Goal: Task Accomplishment & Management: Use online tool/utility

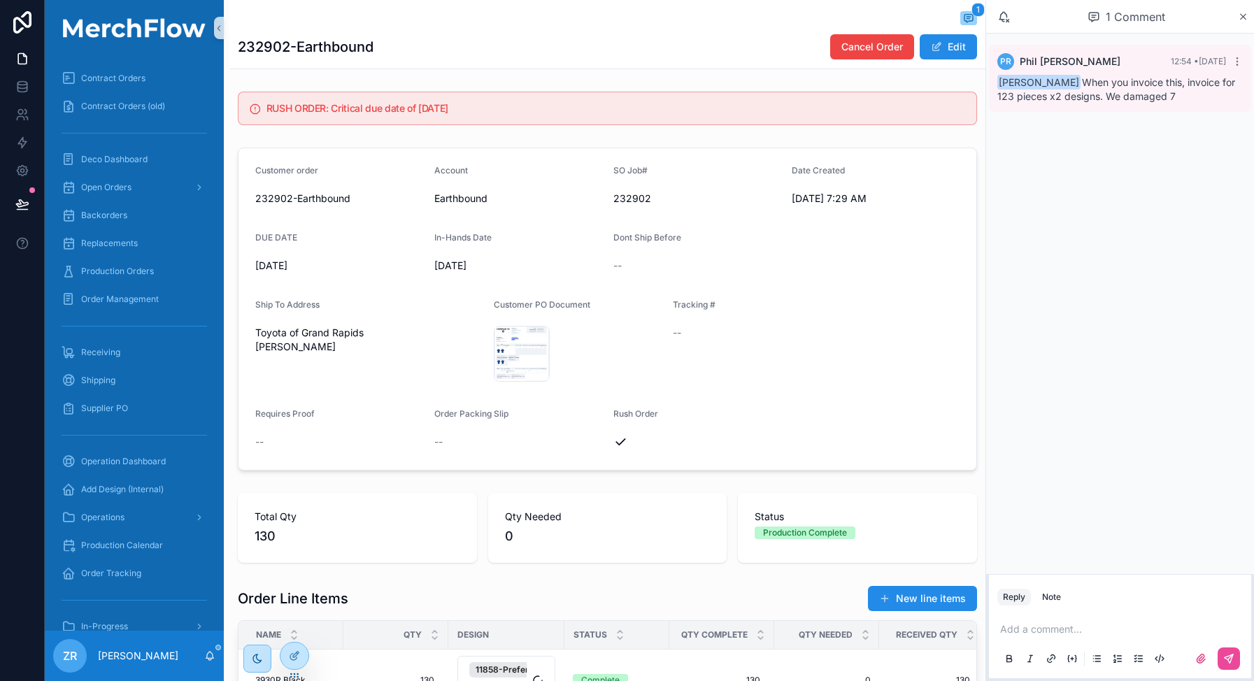
click at [274, 48] on h1 "232902-Earthbound" at bounding box center [306, 47] width 136 height 20
copy h1 "232902"
click at [515, 355] on div "232902 .png" at bounding box center [522, 354] width 56 height 56
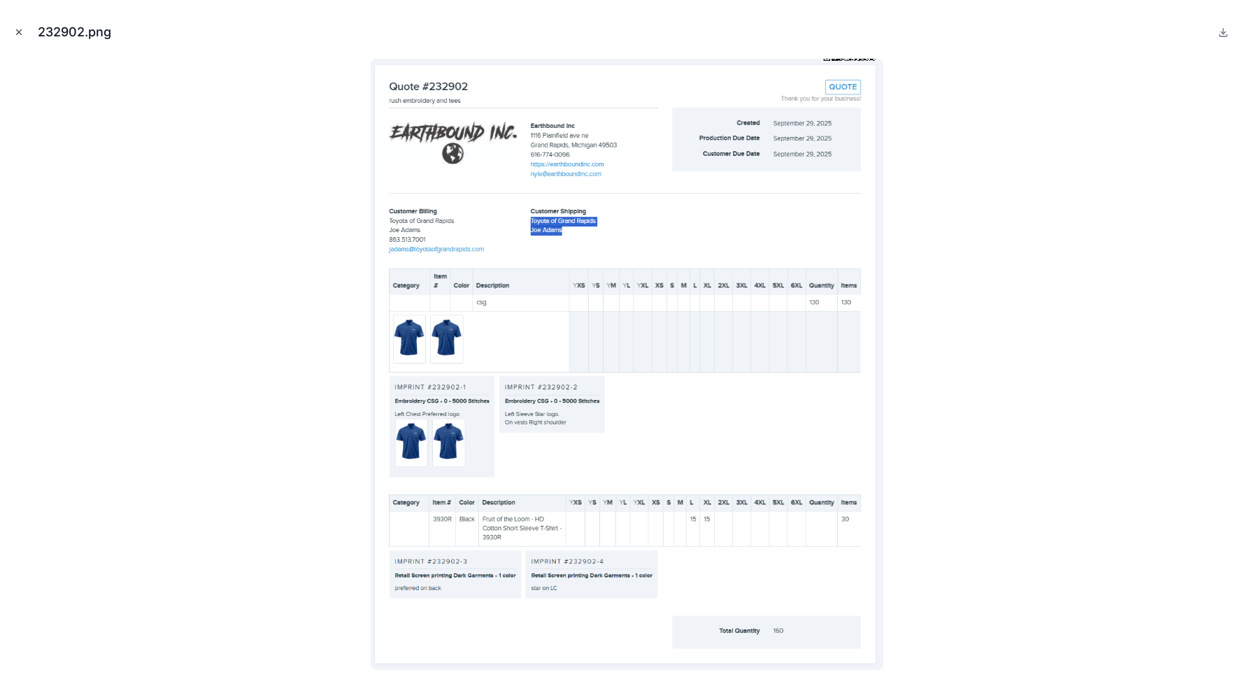
click at [21, 30] on icon "Close modal" at bounding box center [19, 32] width 10 height 10
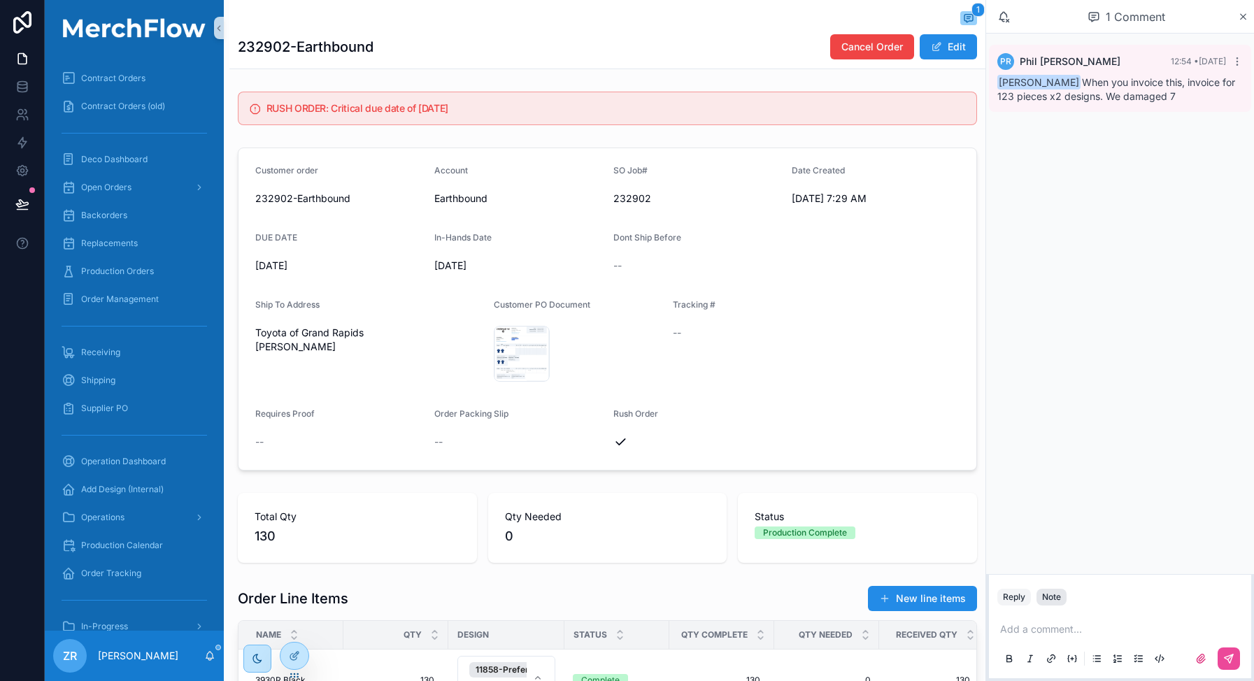
click at [1054, 599] on div "Note" at bounding box center [1051, 597] width 19 height 11
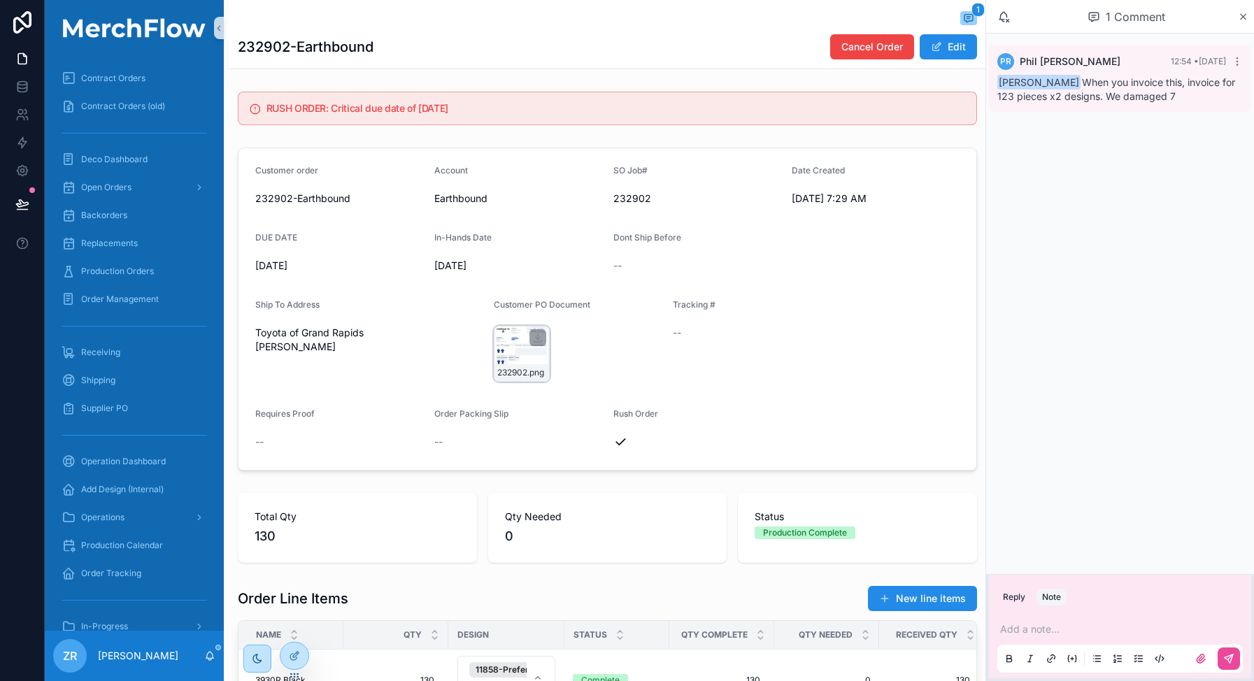
click at [522, 352] on div "232902 .png" at bounding box center [522, 354] width 56 height 56
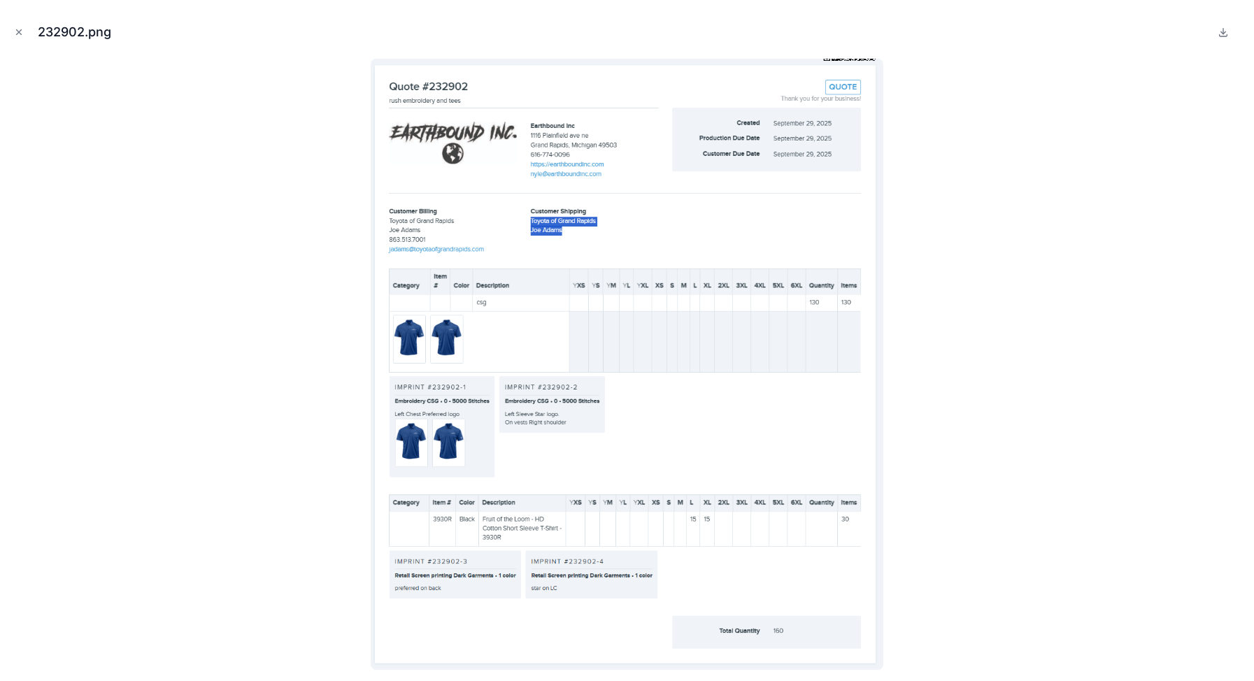
click at [680, 100] on img at bounding box center [627, 364] width 512 height 611
click at [447, 83] on img at bounding box center [627, 364] width 512 height 611
click at [20, 29] on icon "Close modal" at bounding box center [19, 32] width 10 height 10
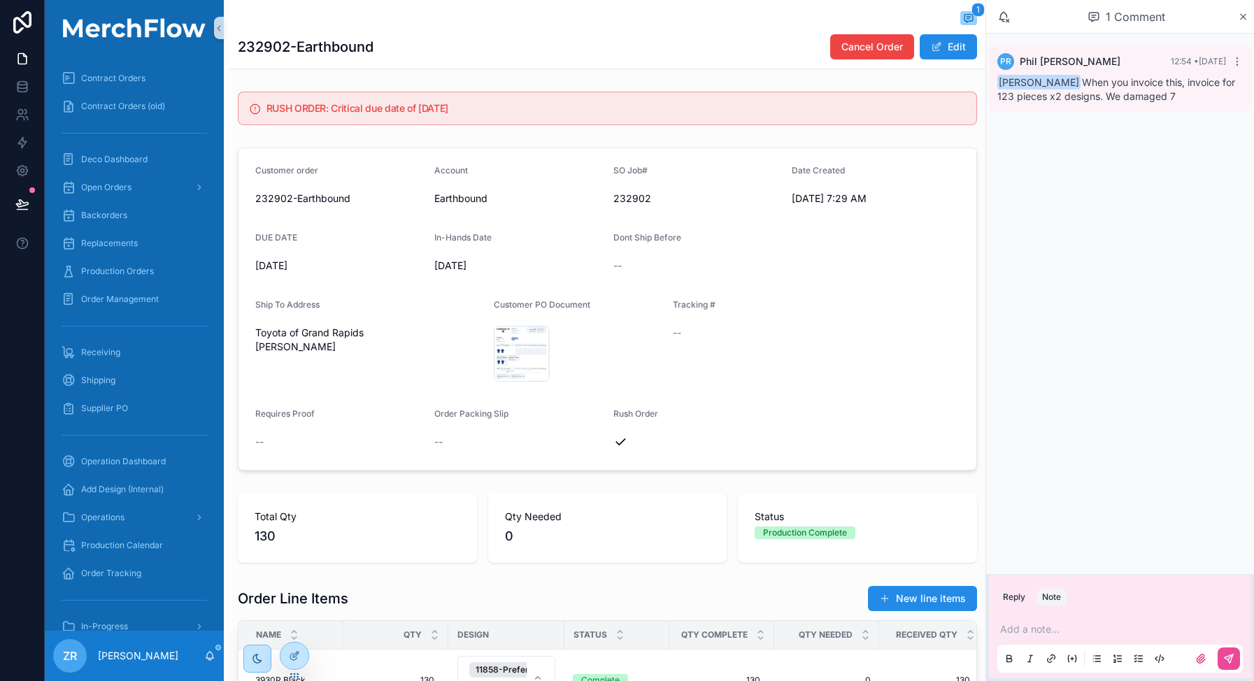
click at [265, 42] on h1 "232902-Earthbound" at bounding box center [306, 47] width 136 height 20
copy h1 "232902"
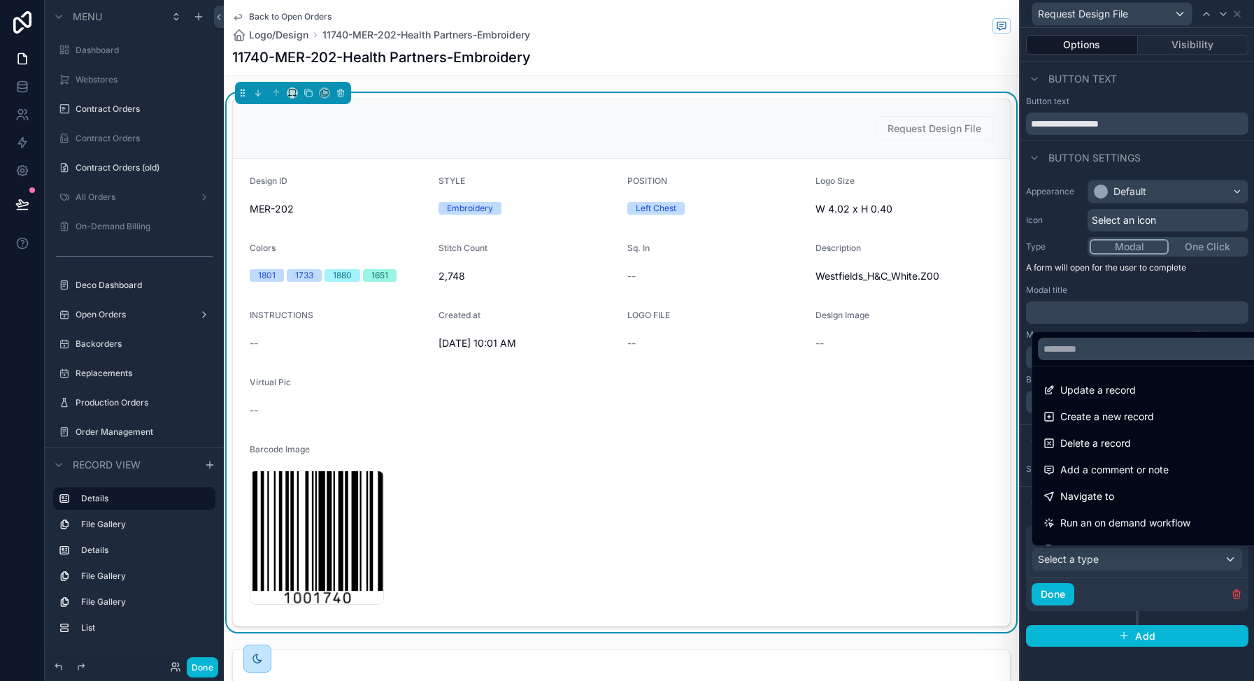
scroll to position [704, 0]
